Goal: Task Accomplishment & Management: Use online tool/utility

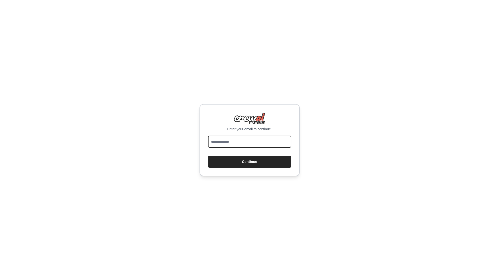
click at [278, 145] on input "email" at bounding box center [249, 142] width 83 height 12
type input "**********"
click at [285, 158] on button "Continue" at bounding box center [249, 162] width 83 height 12
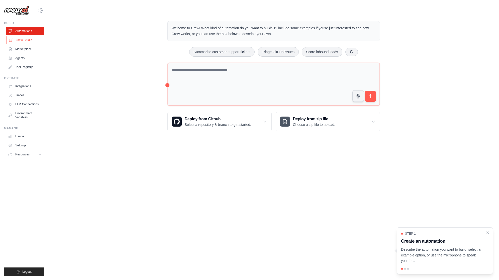
click at [18, 38] on link "Crew Studio" at bounding box center [26, 40] width 38 height 8
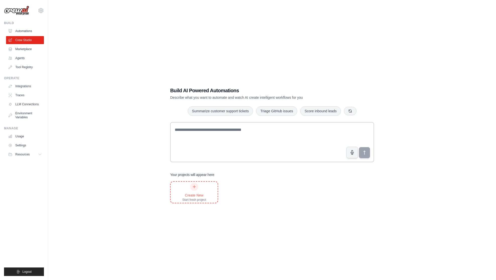
click at [205, 187] on div "Create New Start fresh project" at bounding box center [194, 192] width 24 height 19
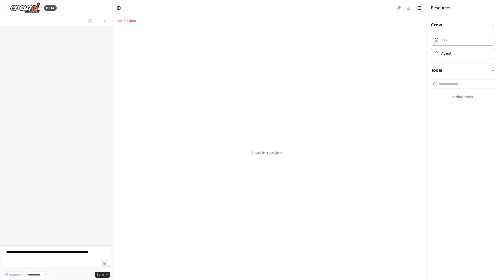
select select "****"
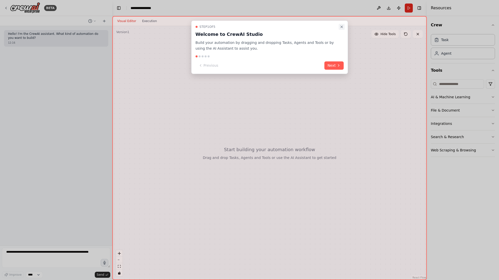
click at [344, 28] on icon "Close walkthrough" at bounding box center [342, 27] width 4 height 4
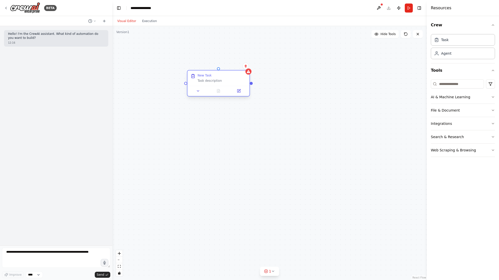
drag, startPoint x: 335, startPoint y: 81, endPoint x: 211, endPoint y: 75, distance: 124.3
click at [211, 75] on div "New Task" at bounding box center [205, 76] width 14 height 4
click at [231, 78] on div "New Task Task description" at bounding box center [222, 78] width 49 height 9
click at [470, 96] on button "AI & Machine Learning" at bounding box center [463, 97] width 64 height 13
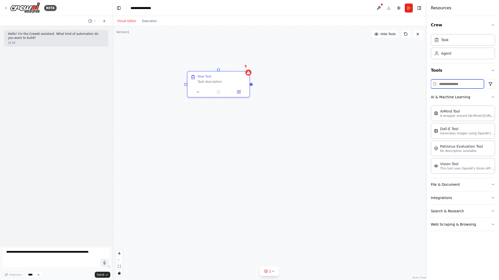
click at [467, 88] on input at bounding box center [457, 84] width 53 height 9
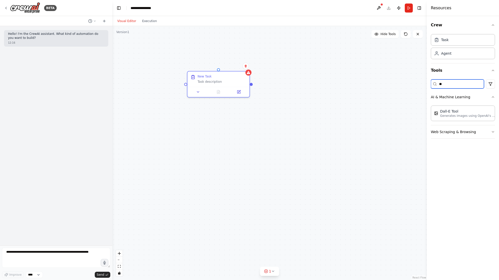
type input "*"
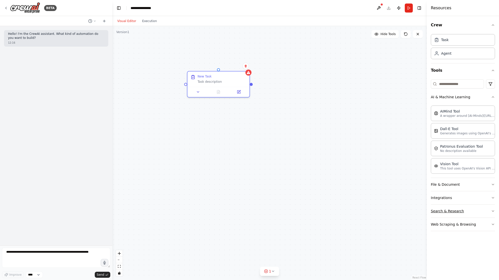
click at [483, 212] on button "Search & Research" at bounding box center [463, 211] width 64 height 13
